Goal: Task Accomplishment & Management: Complete application form

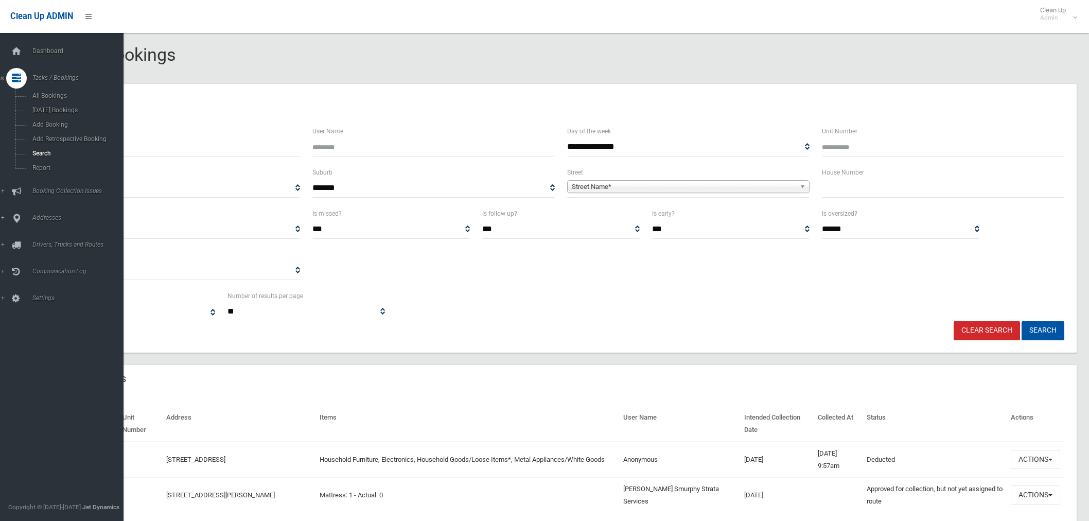
select select
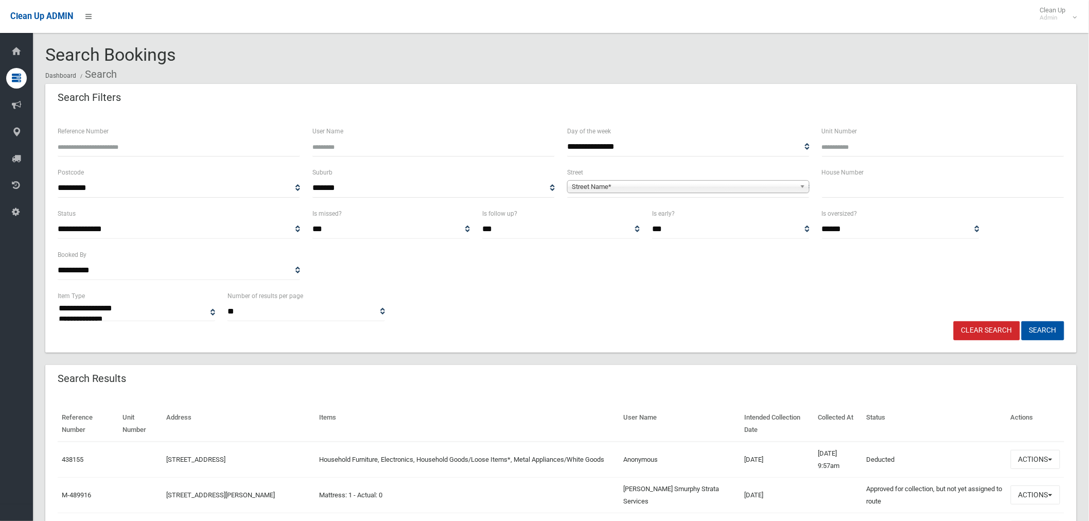
click at [852, 193] on input "text" at bounding box center [943, 188] width 242 height 19
type input "**"
click at [674, 189] on span "Street Name*" at bounding box center [684, 187] width 224 height 12
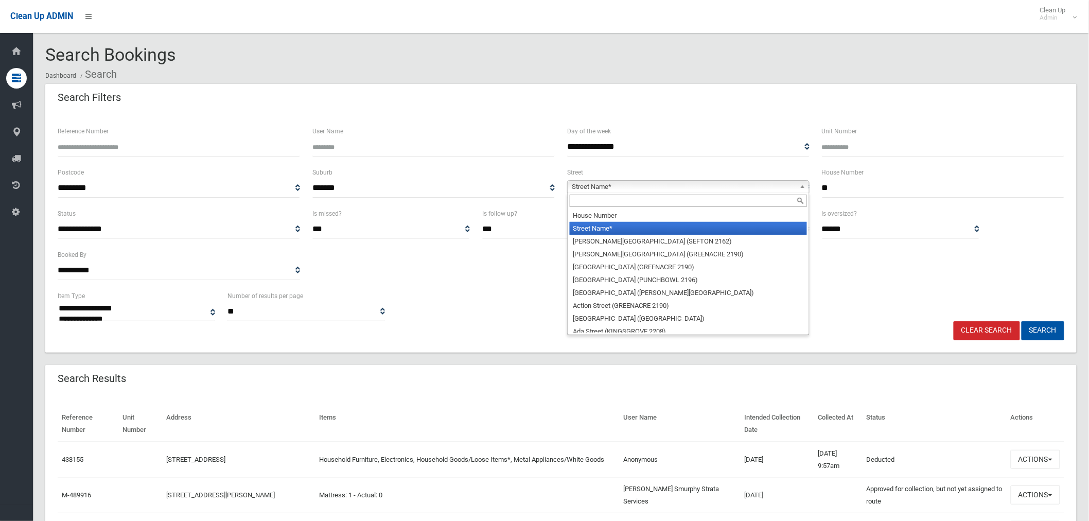
click at [593, 200] on input "text" at bounding box center [688, 201] width 237 height 12
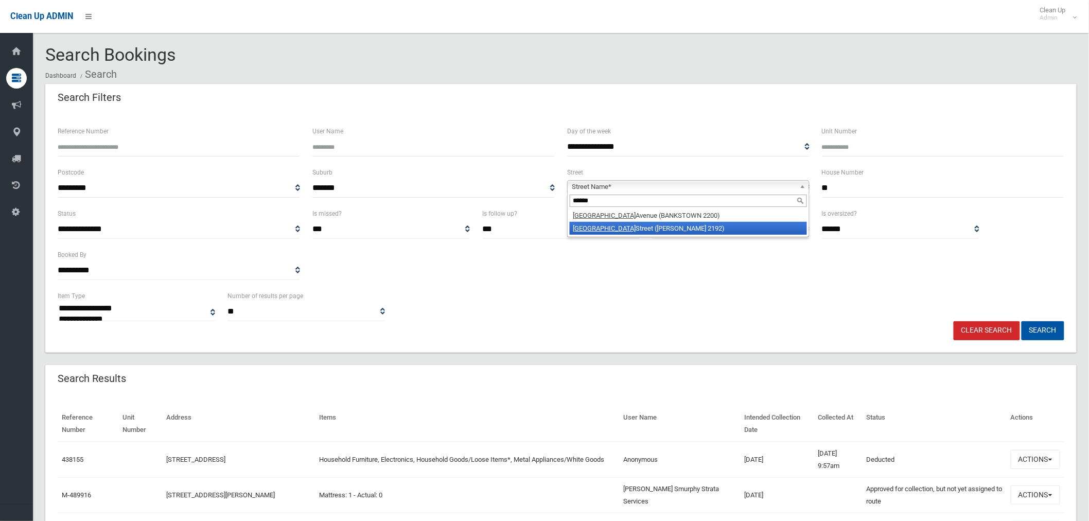
type input "******"
click at [589, 229] on em "Oxford" at bounding box center [604, 228] width 63 height 8
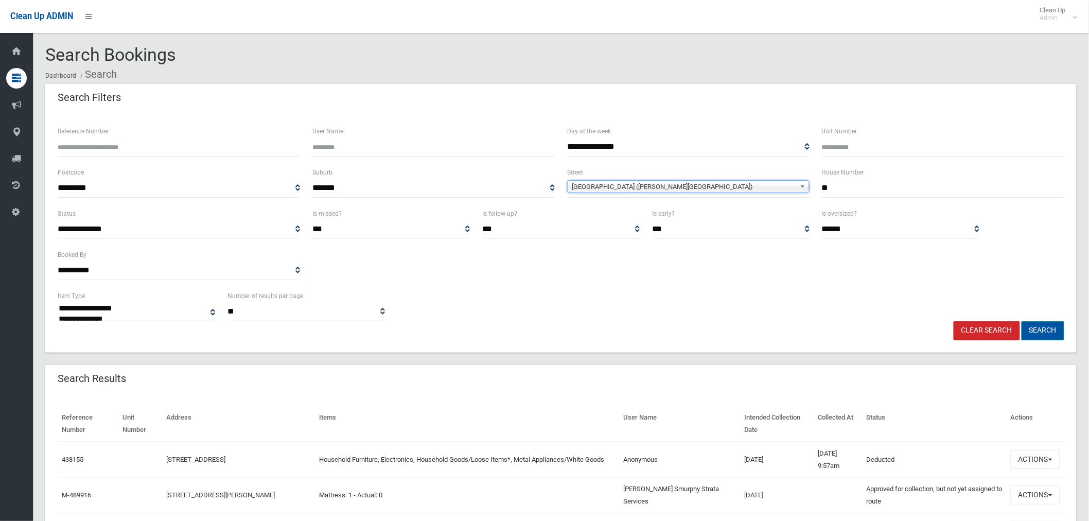
click at [1047, 330] on button "Search" at bounding box center [1043, 330] width 43 height 19
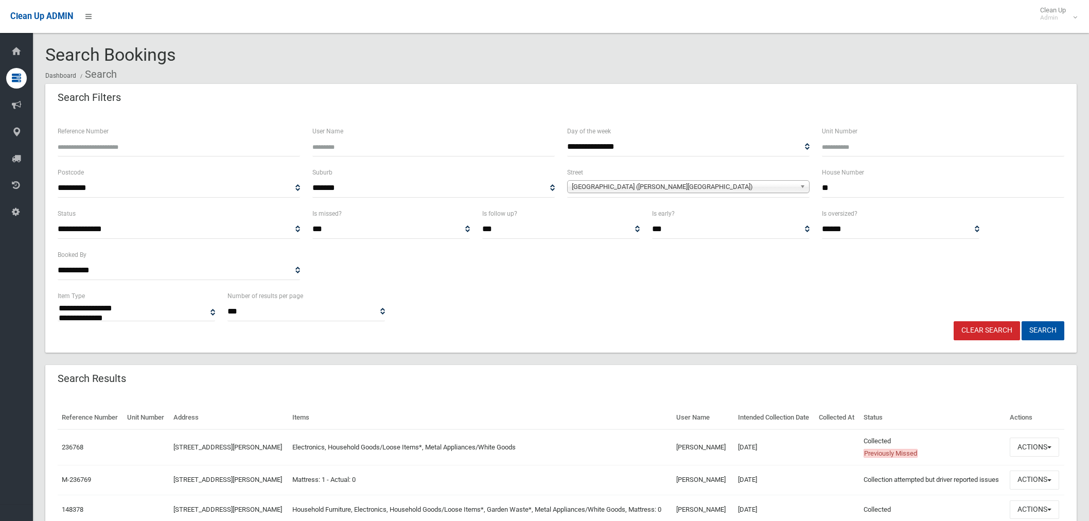
select select
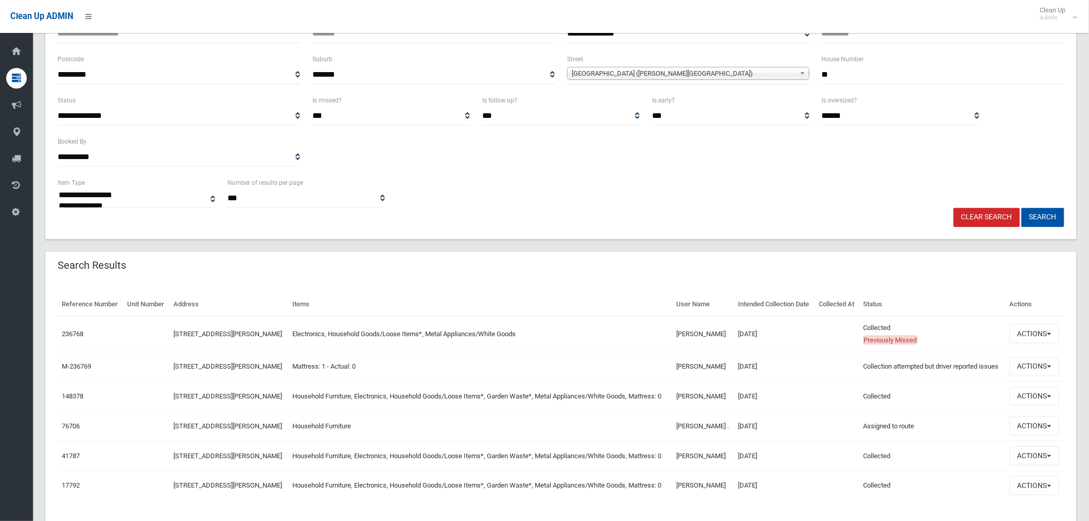
scroll to position [114, 0]
click at [1026, 333] on button "Actions" at bounding box center [1034, 332] width 49 height 19
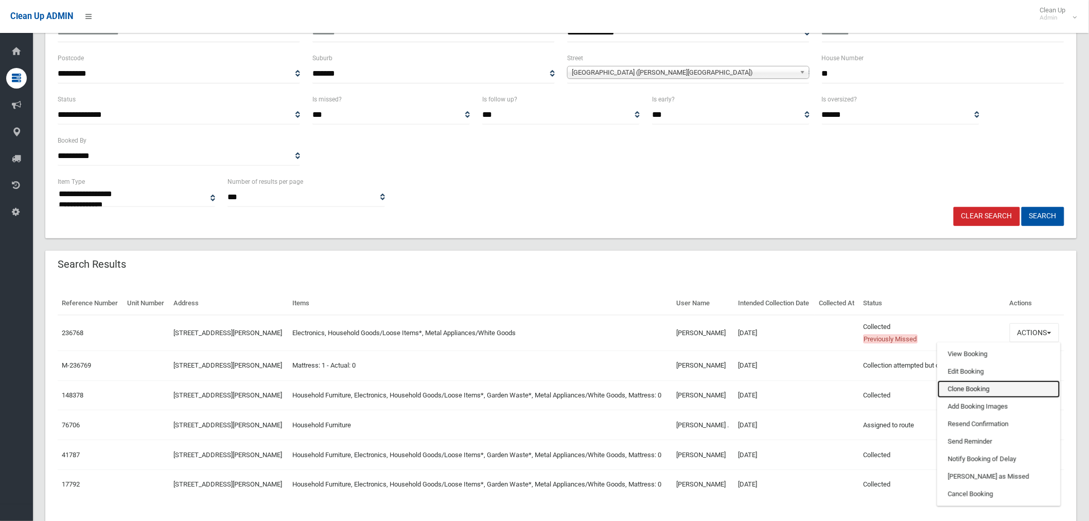
click at [978, 390] on link "Clone Booking" at bounding box center [999, 389] width 123 height 18
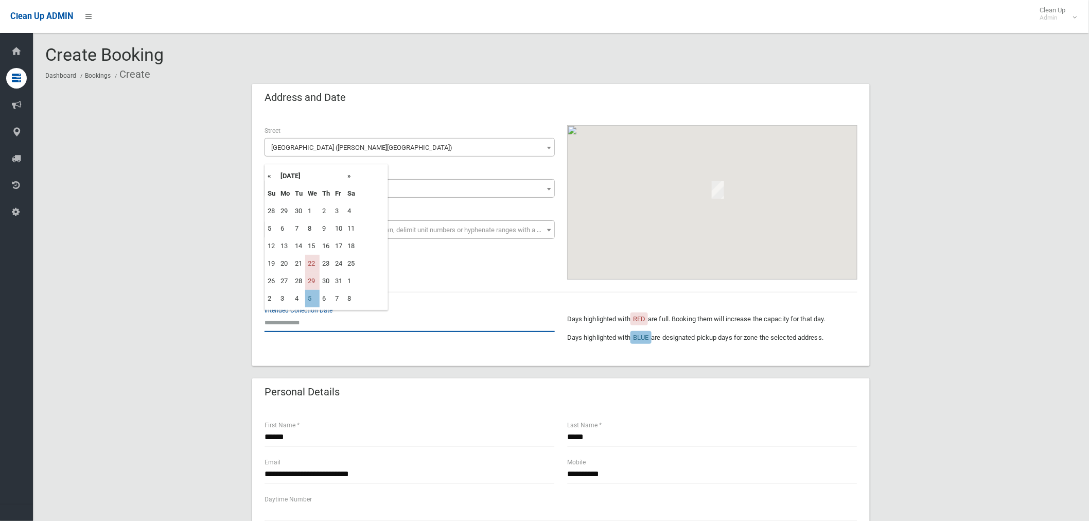
click at [292, 326] on input "text" at bounding box center [410, 322] width 290 height 19
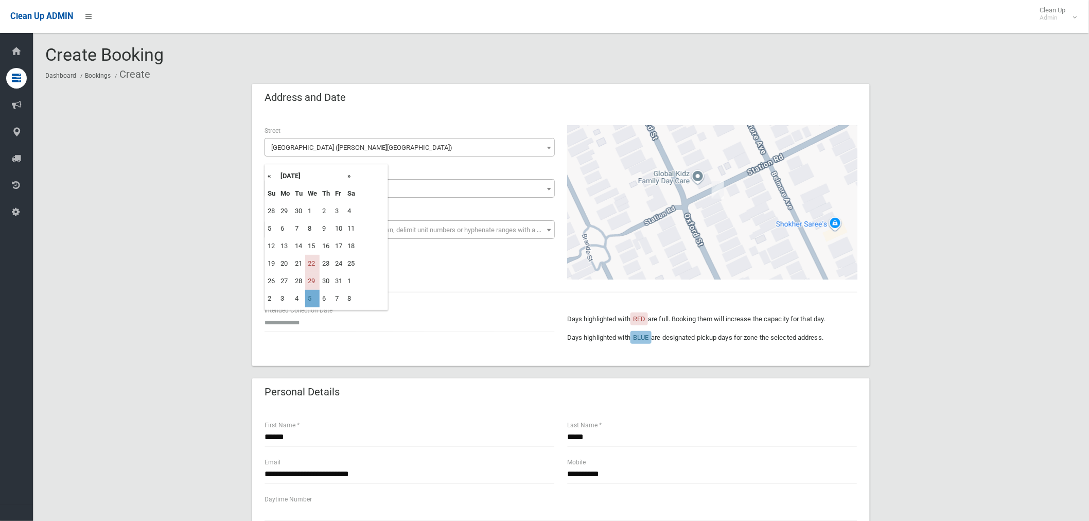
click at [315, 299] on td "5" at bounding box center [312, 299] width 14 height 18
type input "**********"
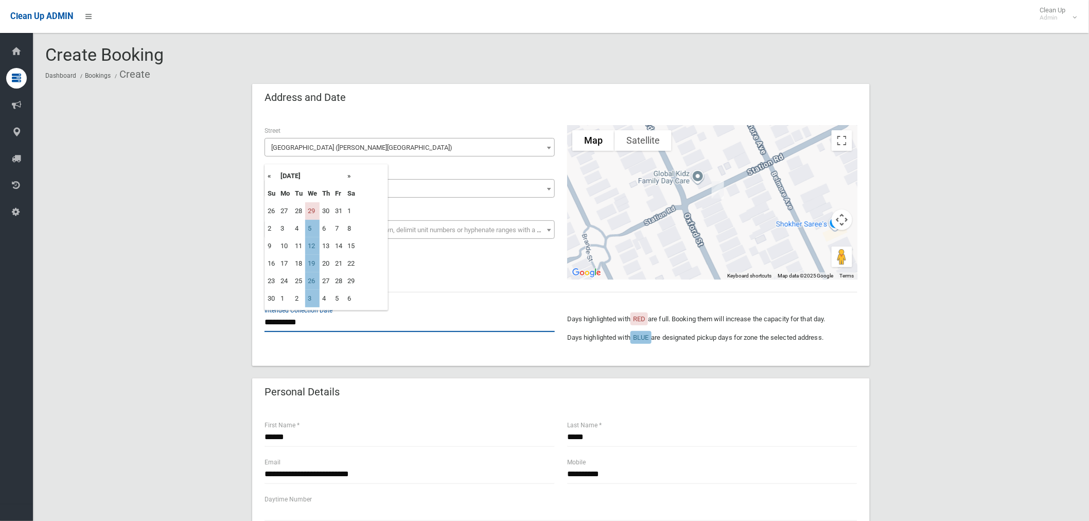
click at [291, 320] on input "**********" at bounding box center [410, 322] width 290 height 19
click at [309, 225] on td "5" at bounding box center [312, 229] width 14 height 18
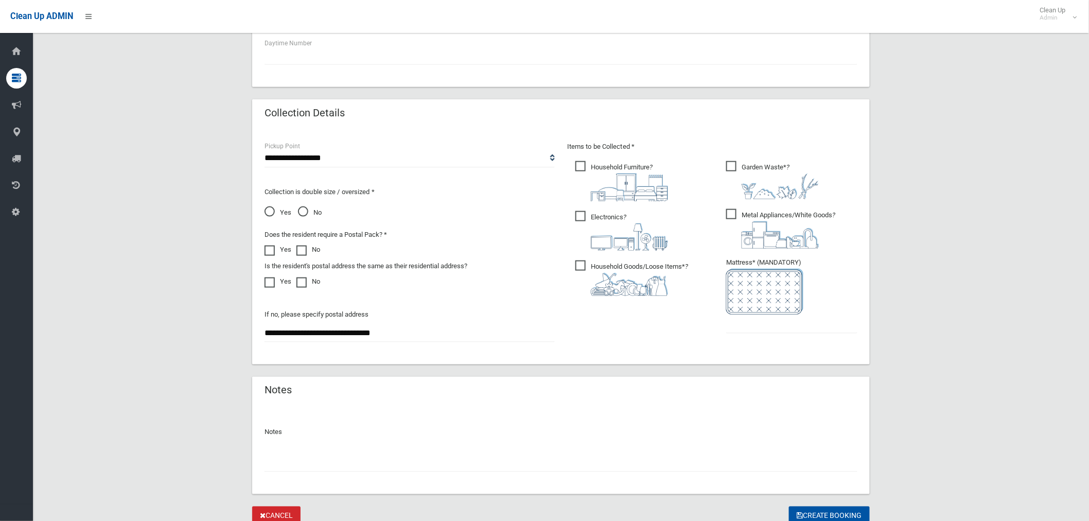
scroll to position [457, 0]
click at [579, 166] on span "Household Furniture ?" at bounding box center [621, 180] width 93 height 40
click at [742, 324] on input "text" at bounding box center [791, 322] width 131 height 19
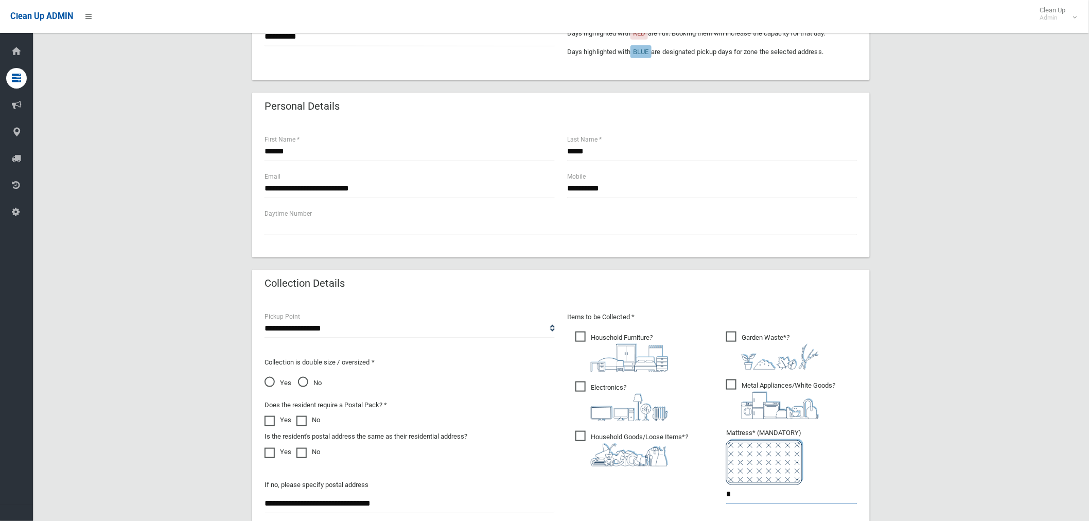
scroll to position [171, 0]
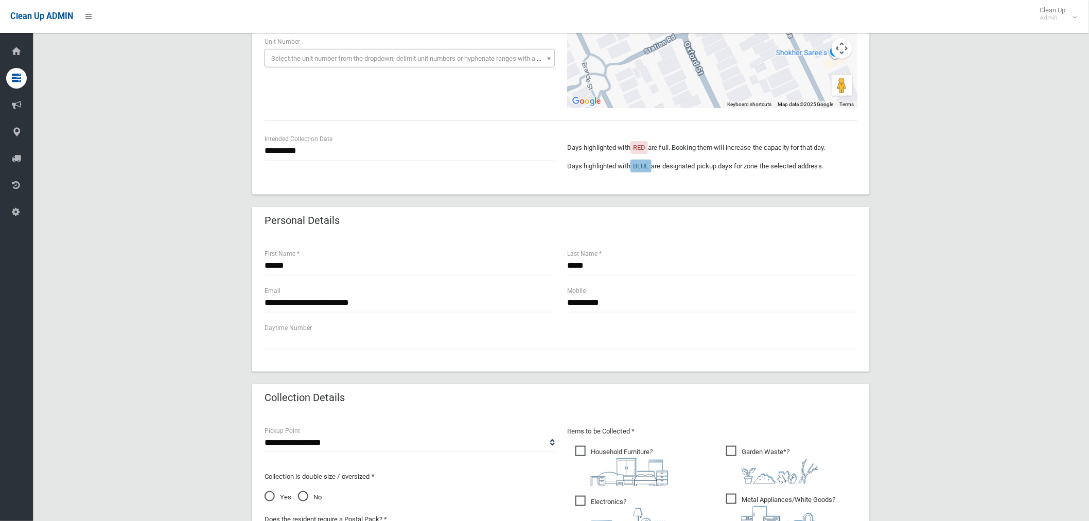
type input "*"
click at [264, 302] on div "**********" at bounding box center [409, 303] width 303 height 37
click at [266, 301] on input "**********" at bounding box center [410, 302] width 290 height 19
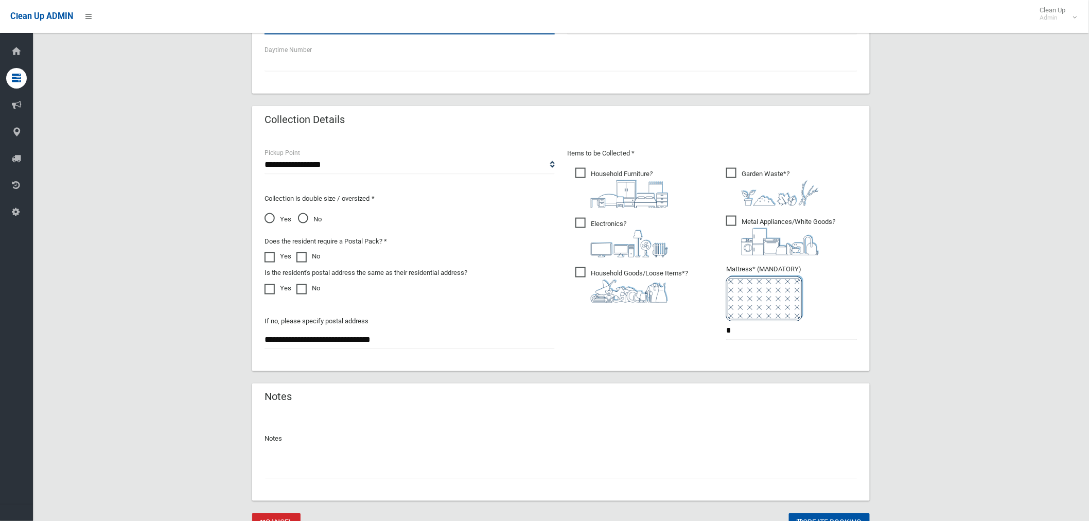
scroll to position [497, 0]
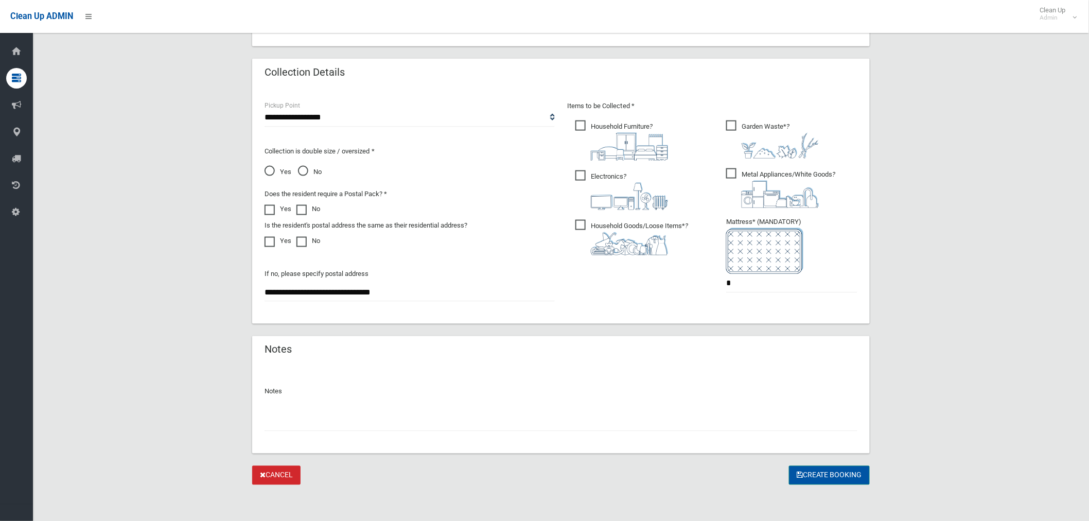
click at [817, 467] on button "Create Booking" at bounding box center [829, 475] width 81 height 19
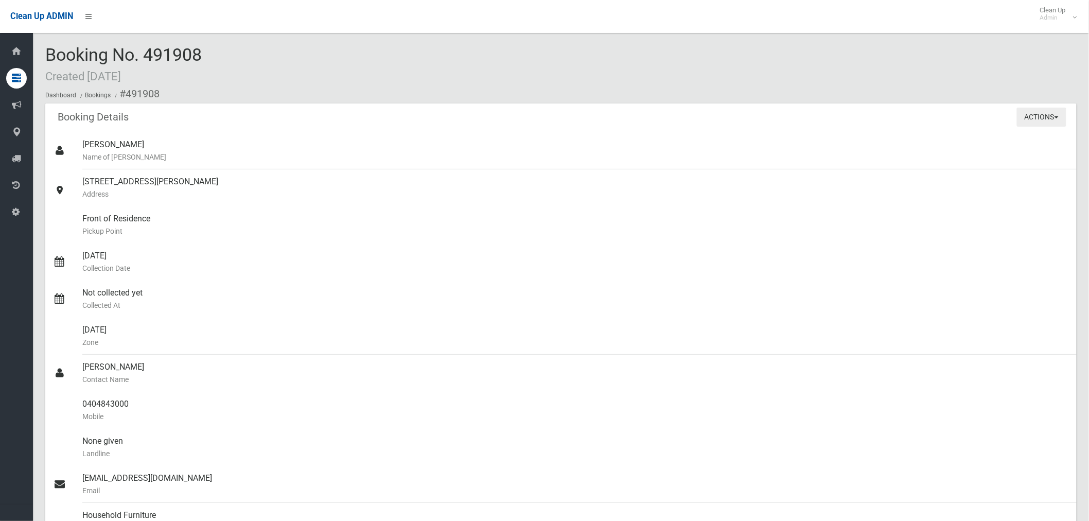
click at [1031, 121] on button "Actions" at bounding box center [1041, 117] width 49 height 19
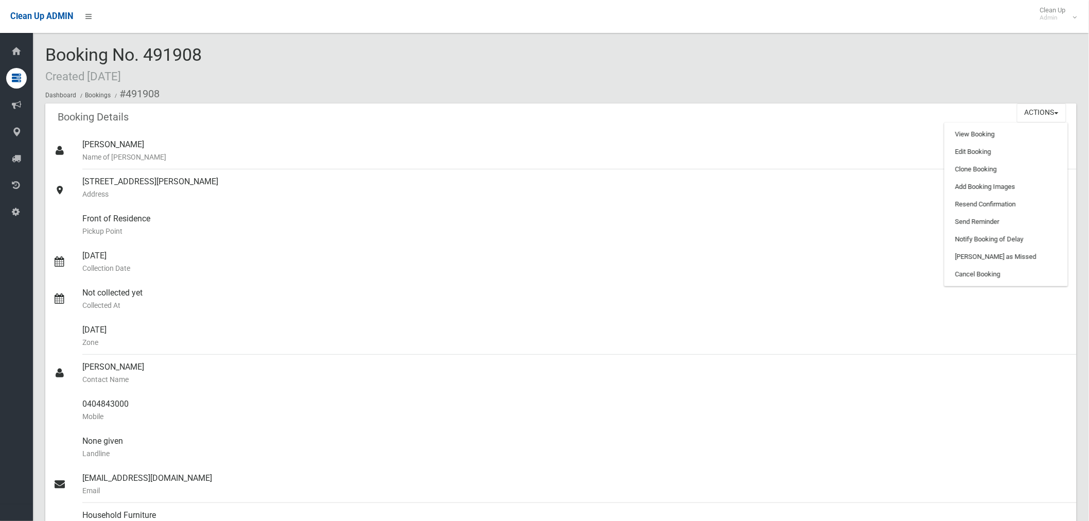
click at [510, 94] on ol "Dashboard Bookings #491908" at bounding box center [561, 93] width 1032 height 19
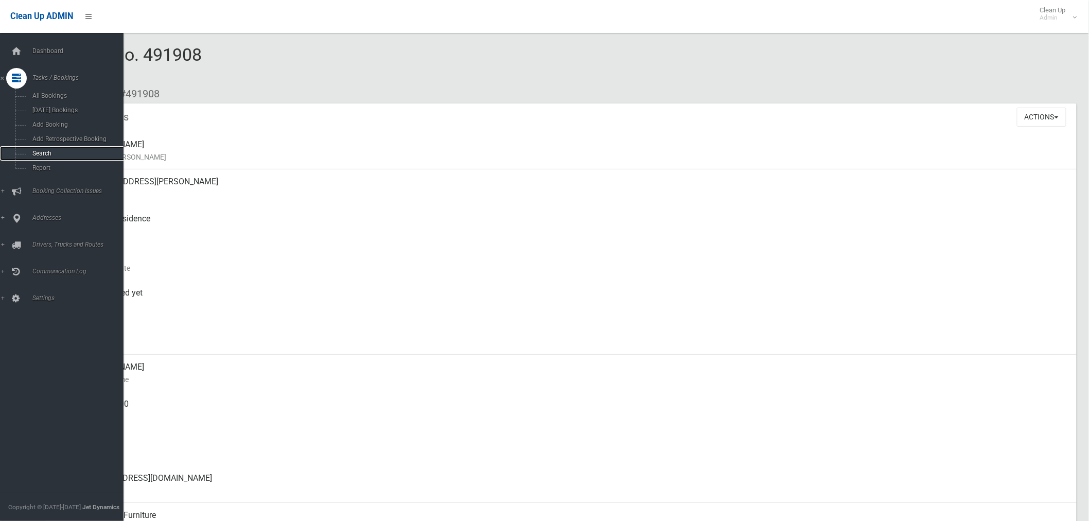
click at [47, 156] on span "Search" at bounding box center [76, 153] width 94 height 7
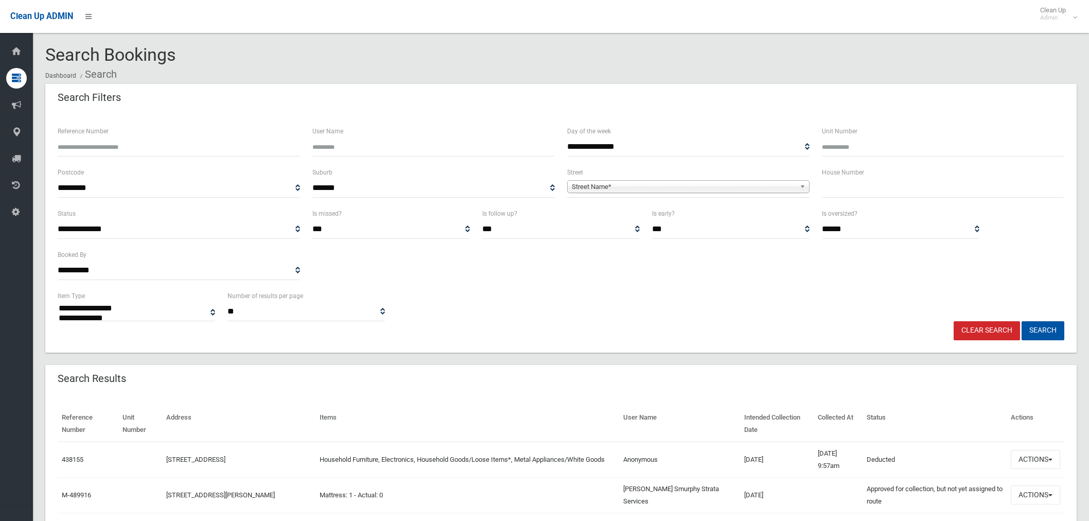
select select
click at [806, 182] on b at bounding box center [804, 187] width 9 height 12
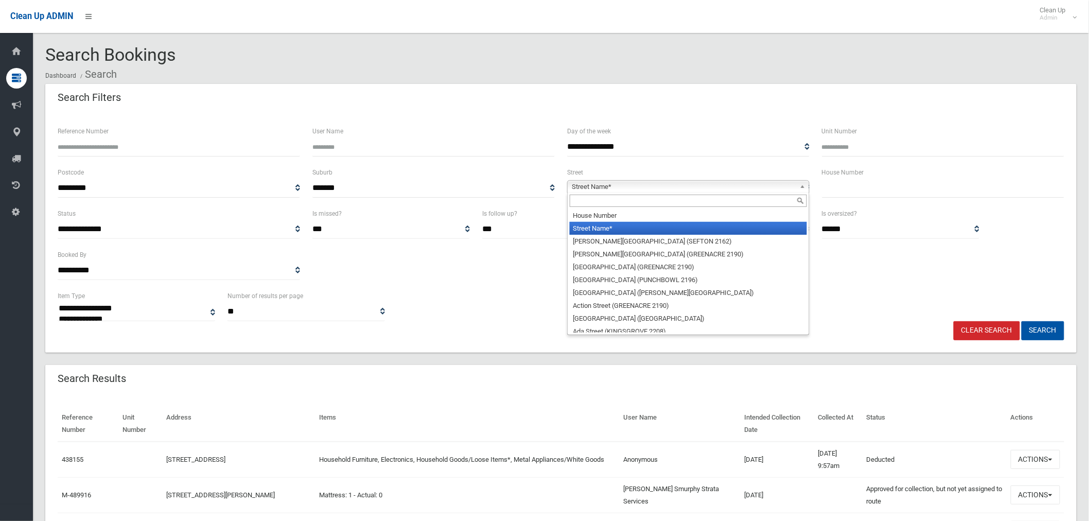
click at [837, 188] on input "text" at bounding box center [943, 188] width 242 height 19
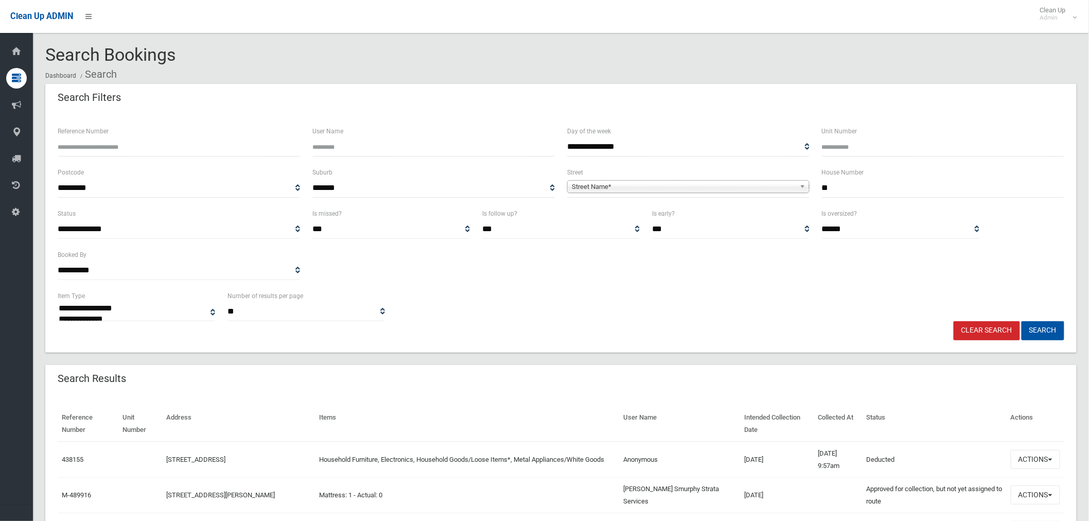
type input "**"
click at [658, 186] on span "Street Name*" at bounding box center [684, 187] width 224 height 12
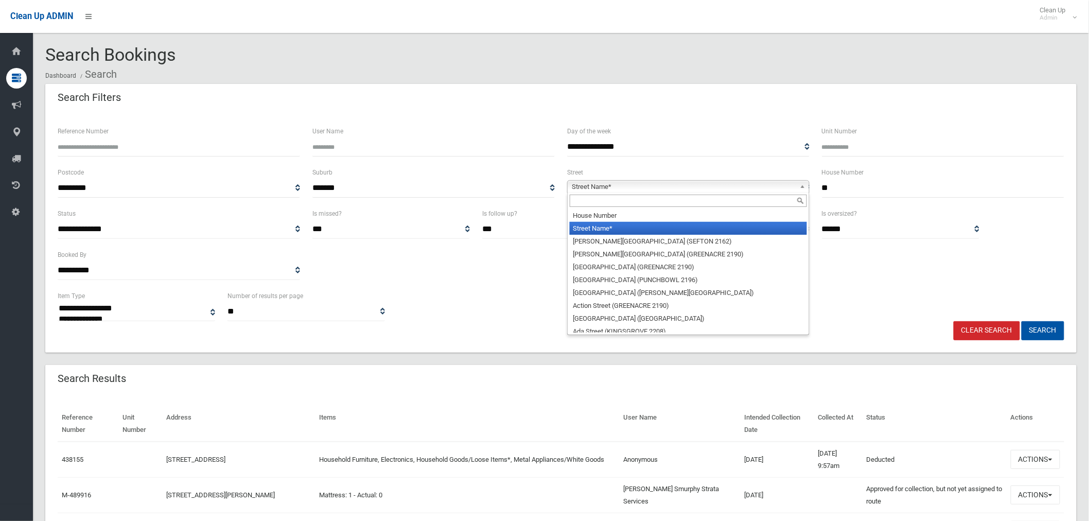
click at [598, 203] on input "text" at bounding box center [688, 201] width 237 height 12
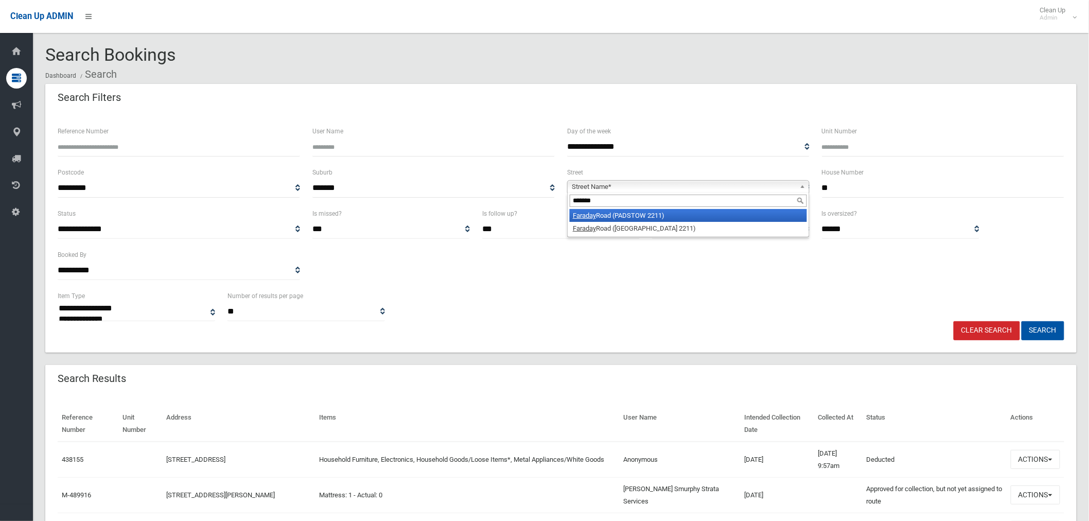
type input "*******"
click at [618, 220] on li "Faraday Road (PADSTOW 2211)" at bounding box center [688, 215] width 237 height 13
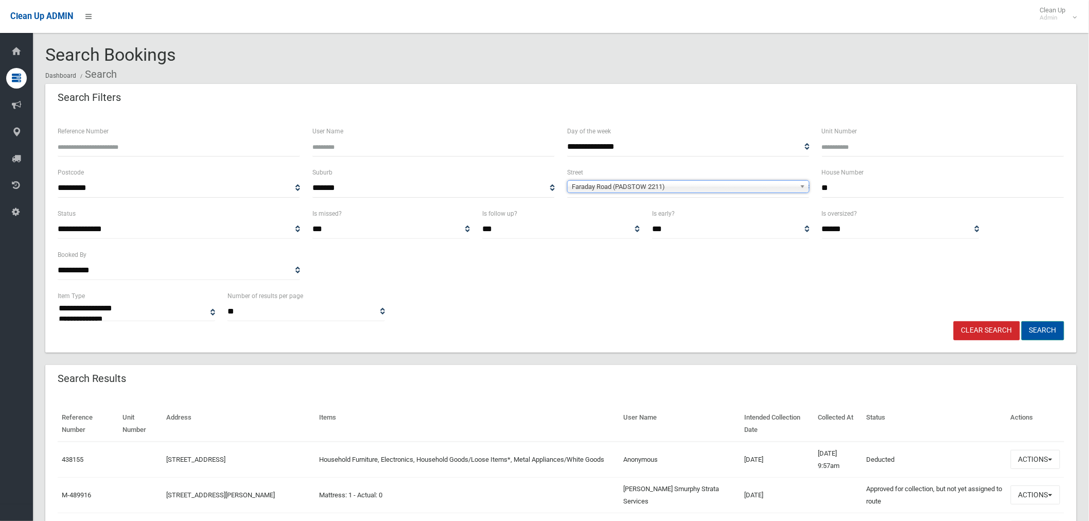
click at [1051, 330] on button "Search" at bounding box center [1043, 330] width 43 height 19
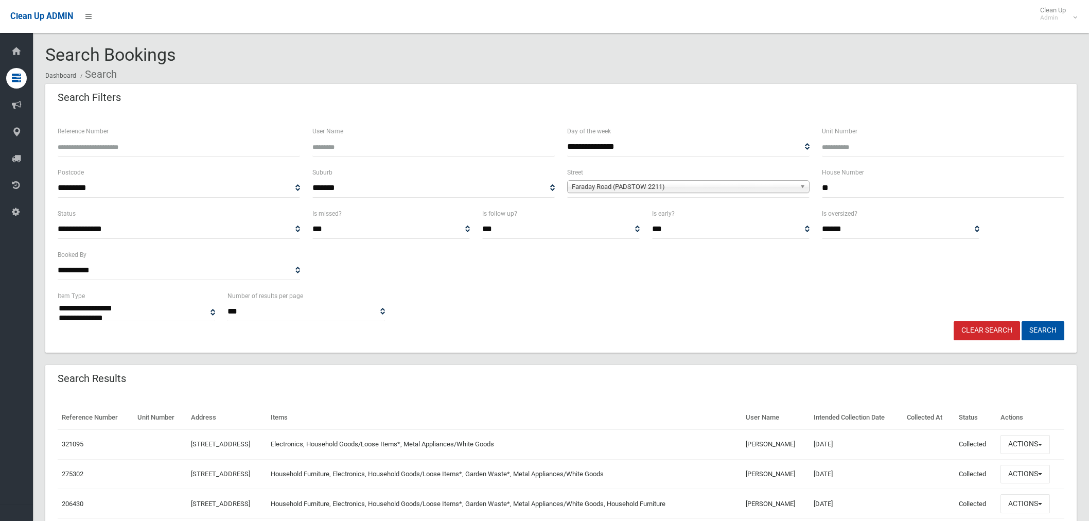
select select
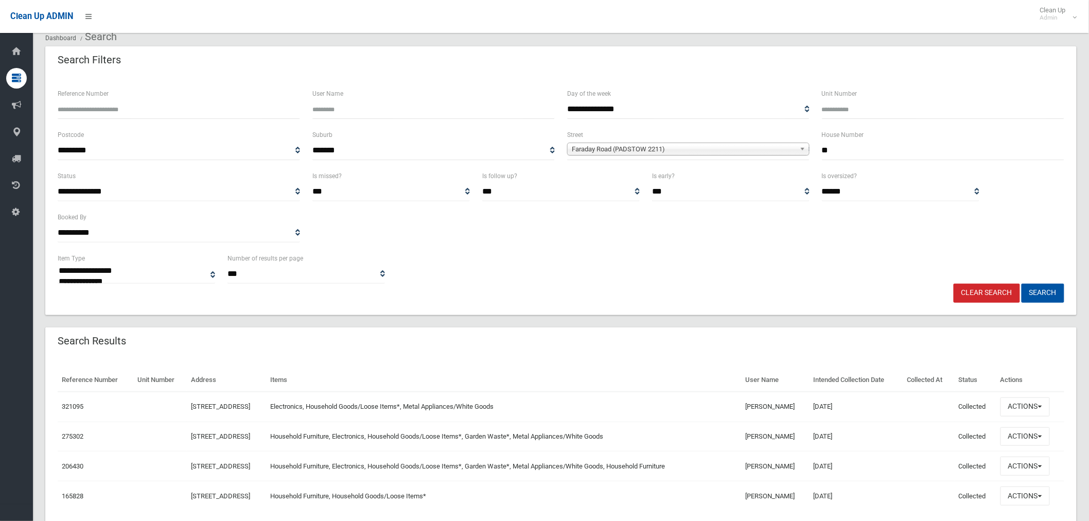
scroll to position [77, 0]
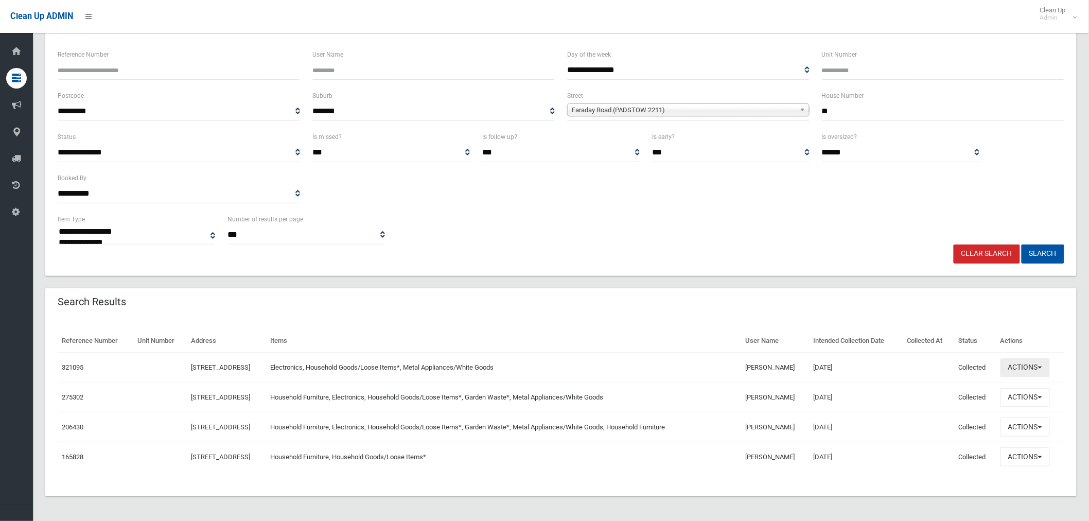
click at [1022, 371] on button "Actions" at bounding box center [1025, 367] width 49 height 19
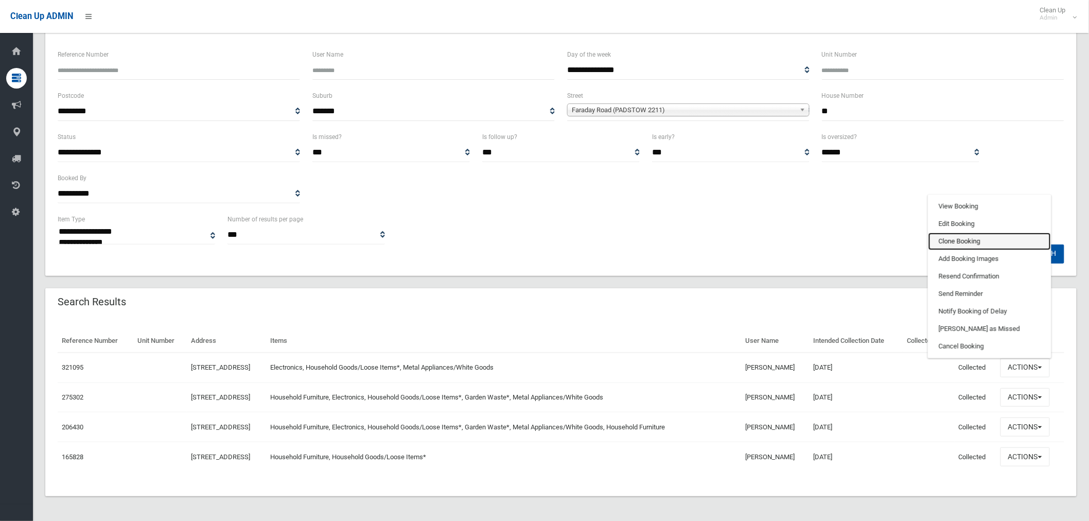
click at [974, 237] on link "Clone Booking" at bounding box center [990, 242] width 123 height 18
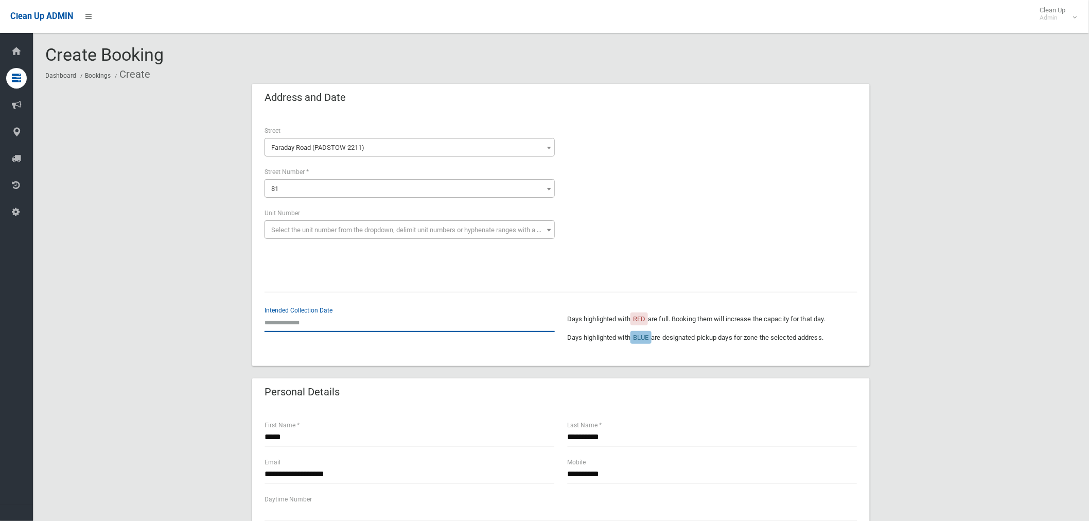
click at [289, 325] on input "text" at bounding box center [410, 322] width 290 height 19
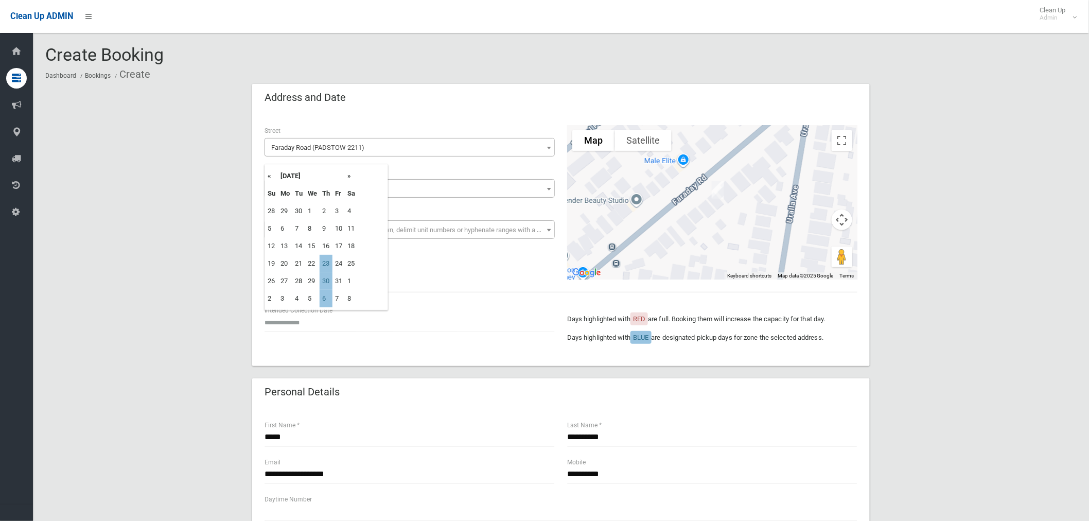
click at [327, 261] on td "23" at bounding box center [326, 264] width 13 height 18
type input "**********"
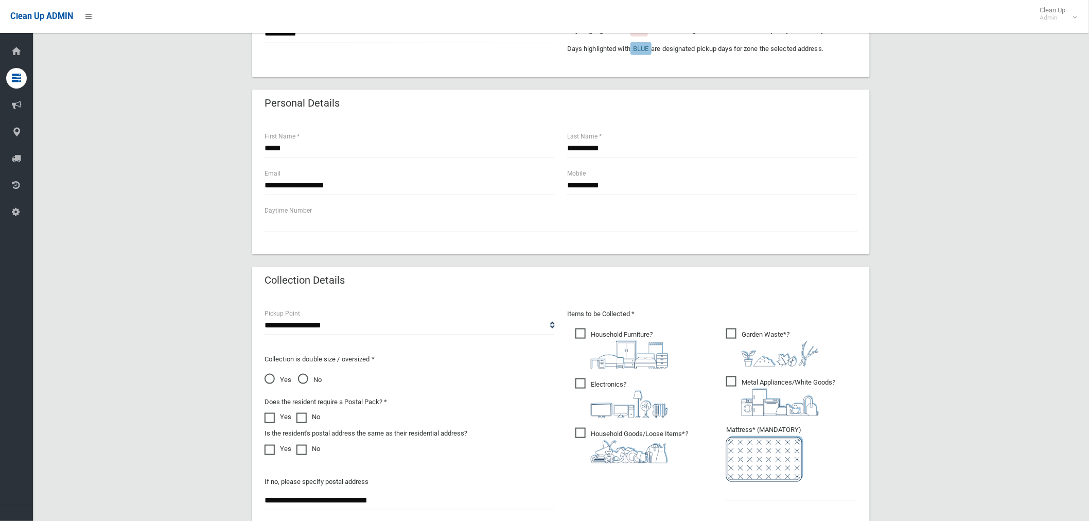
scroll to position [400, 0]
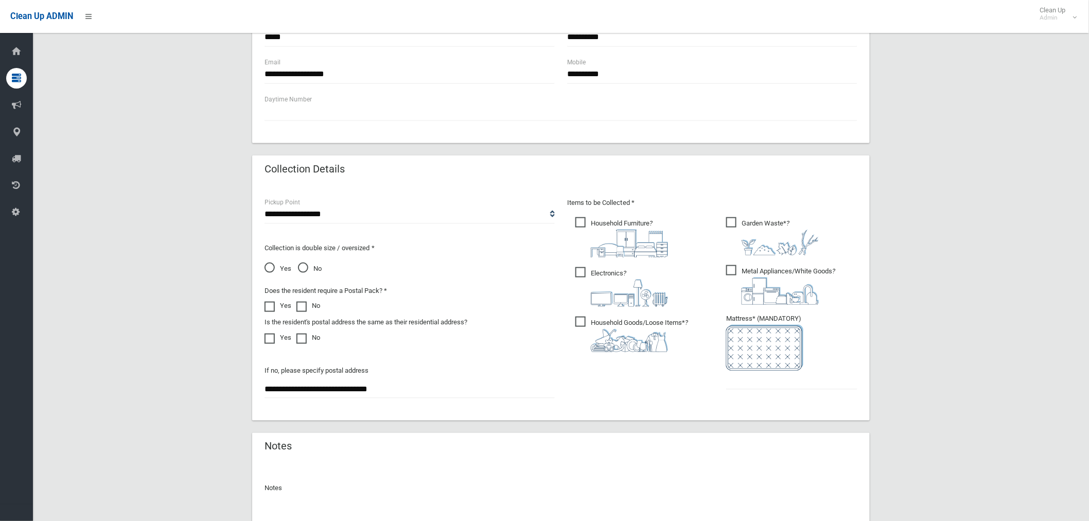
drag, startPoint x: 582, startPoint y: 222, endPoint x: 672, endPoint y: 229, distance: 90.8
click at [584, 222] on span "Household Furniture ?" at bounding box center [621, 237] width 93 height 40
click at [730, 222] on span "Garden Waste* ?" at bounding box center [772, 236] width 93 height 38
click at [748, 379] on input "text" at bounding box center [791, 380] width 131 height 19
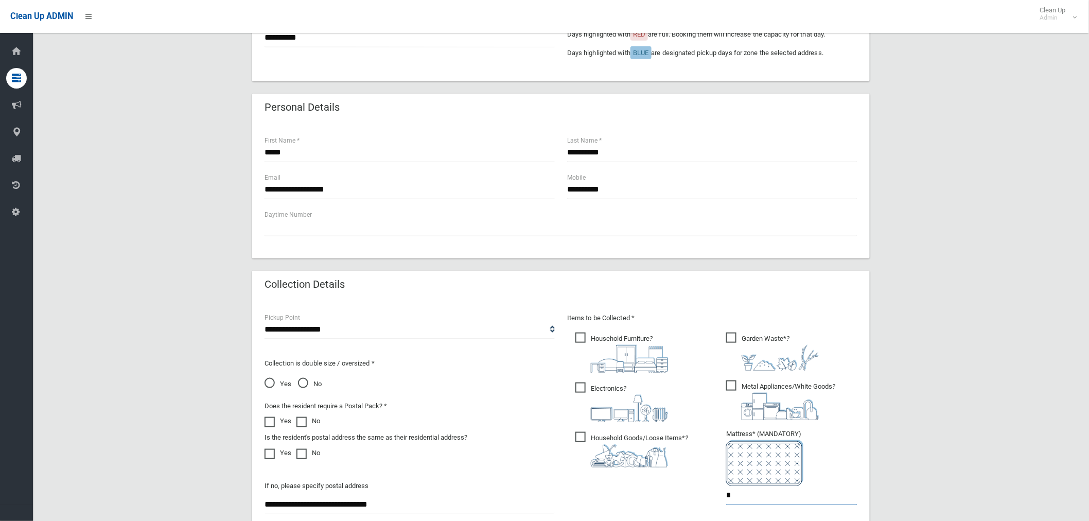
scroll to position [171, 0]
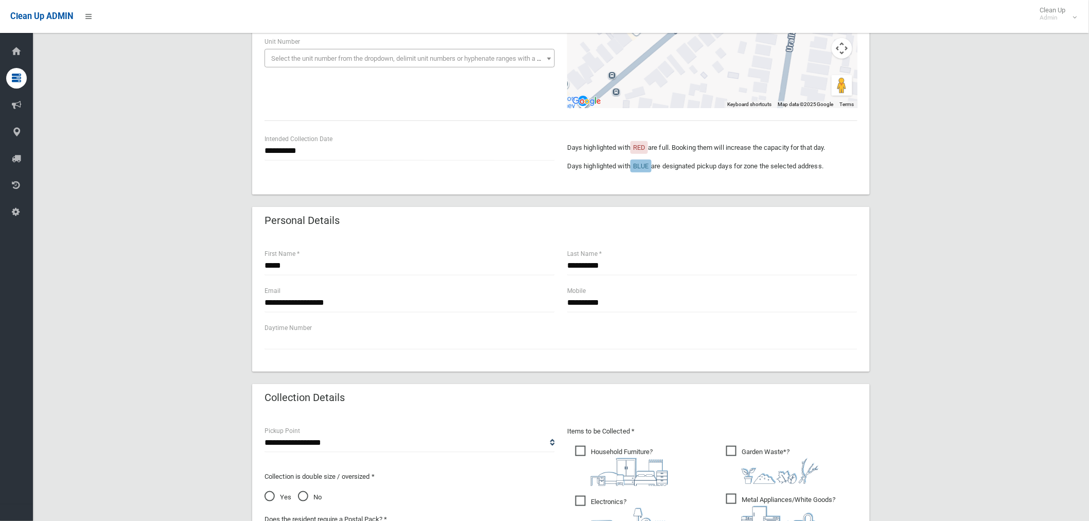
type input "*"
click at [727, 450] on span "Garden Waste* ?" at bounding box center [772, 465] width 93 height 38
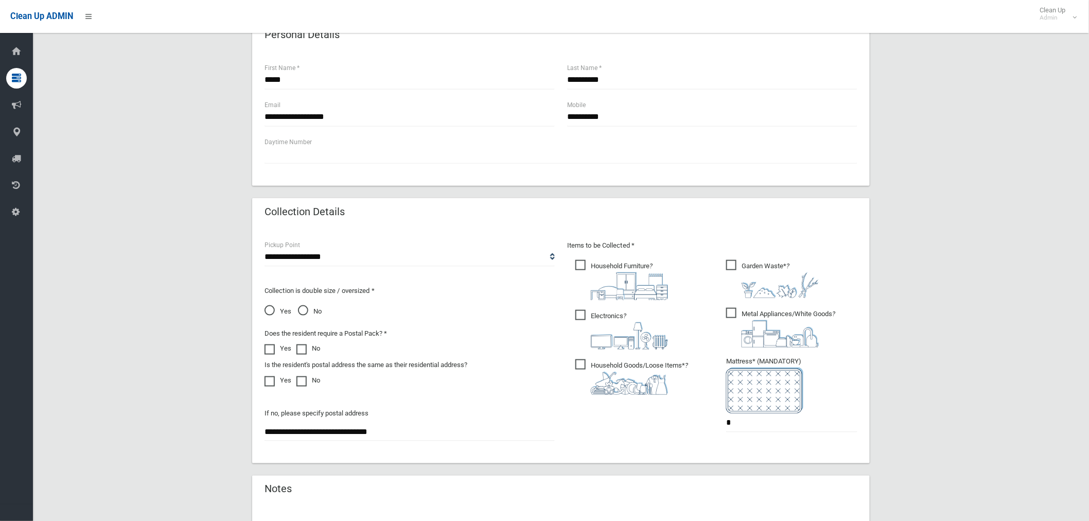
scroll to position [400, 0]
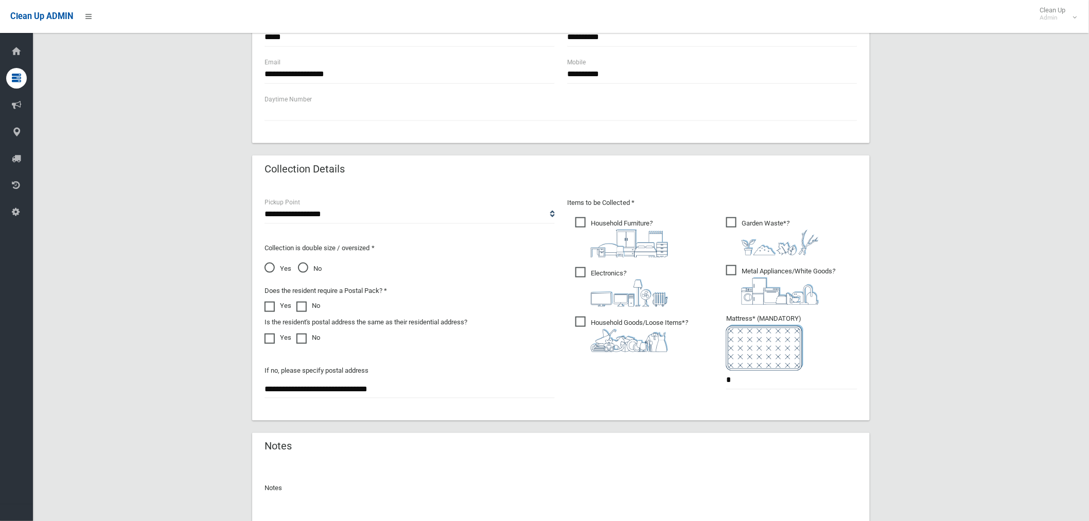
click at [268, 265] on span "Yes" at bounding box center [278, 269] width 27 height 12
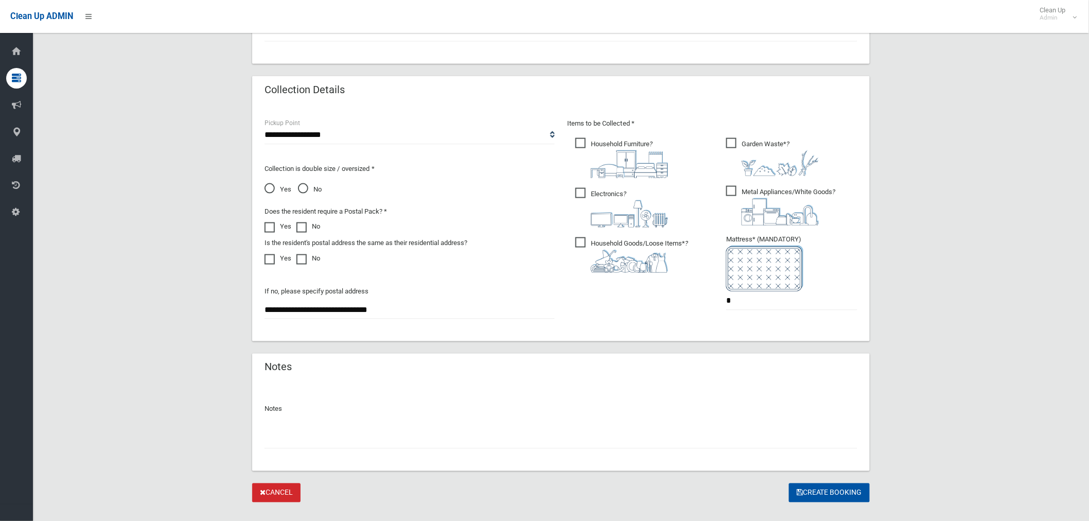
scroll to position [497, 0]
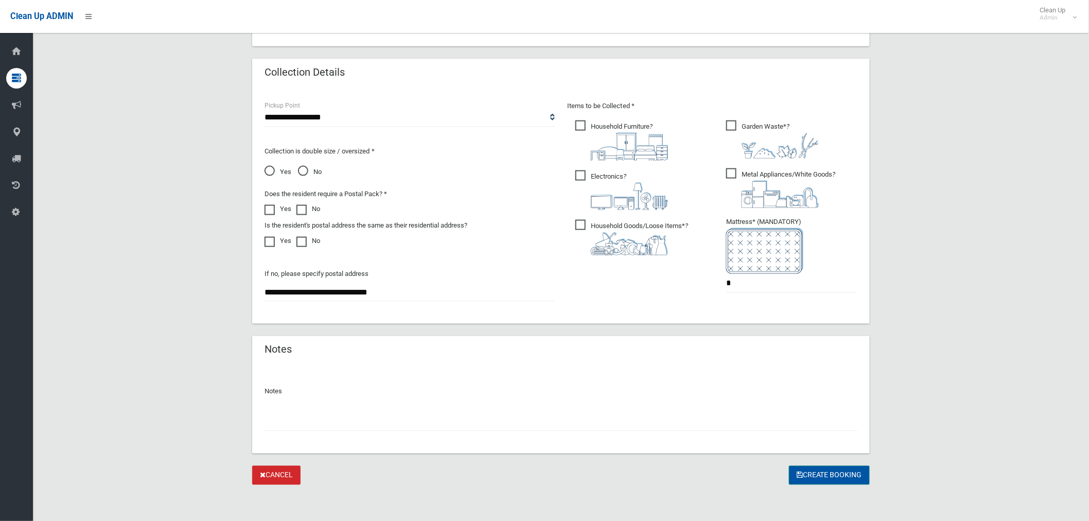
click at [841, 471] on button "Create Booking" at bounding box center [829, 475] width 81 height 19
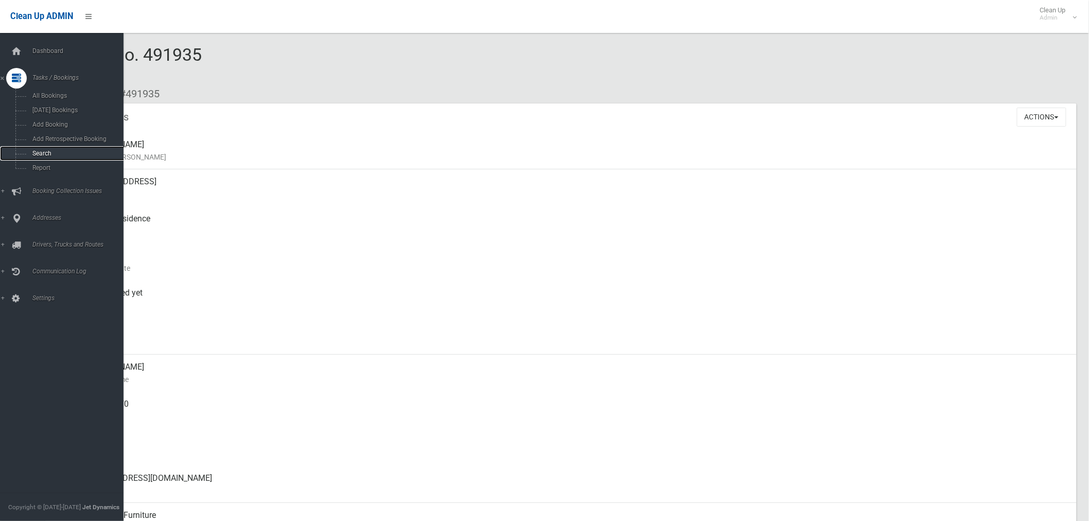
click at [40, 152] on span "Search" at bounding box center [76, 153] width 94 height 7
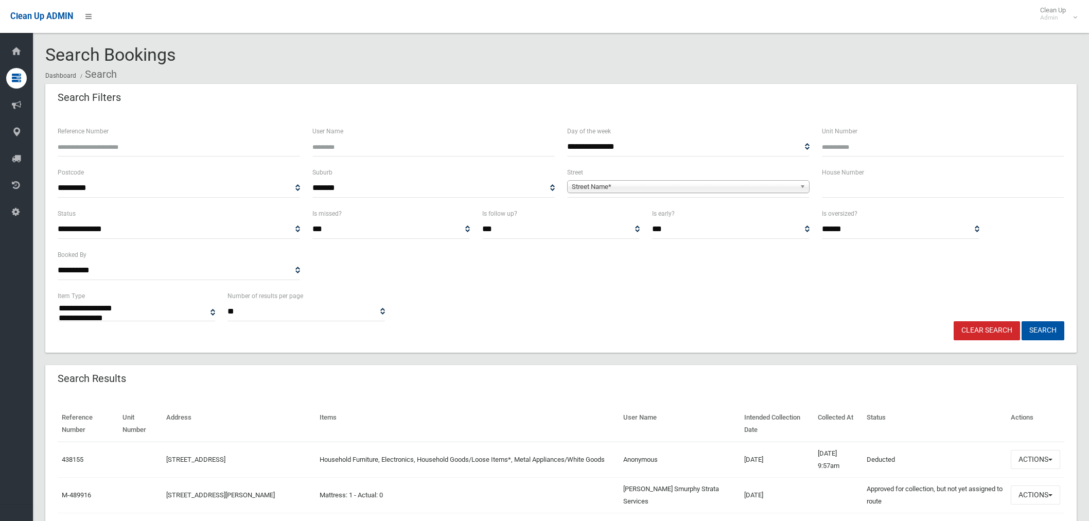
select select
click at [852, 183] on input "text" at bounding box center [943, 188] width 242 height 19
type input "**"
click at [693, 187] on span "Street Name*" at bounding box center [684, 187] width 224 height 12
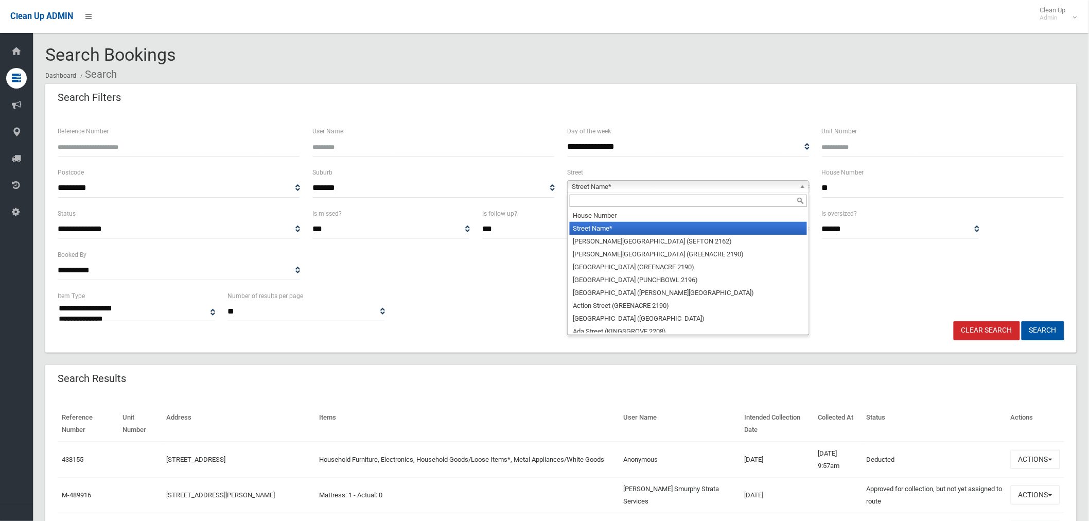
click at [602, 202] on input "text" at bounding box center [688, 201] width 237 height 12
